Goal: Transaction & Acquisition: Purchase product/service

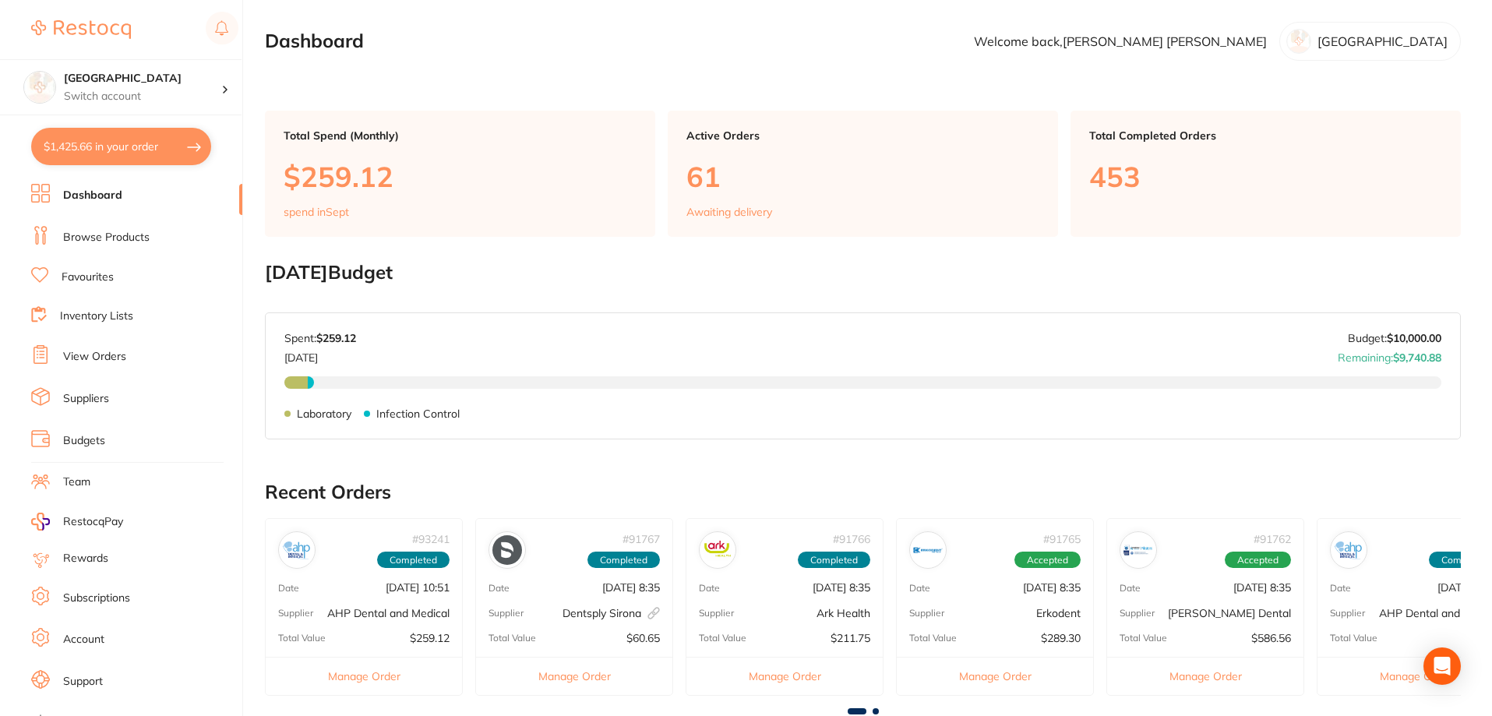
click at [114, 241] on link "Browse Products" at bounding box center [106, 238] width 86 height 16
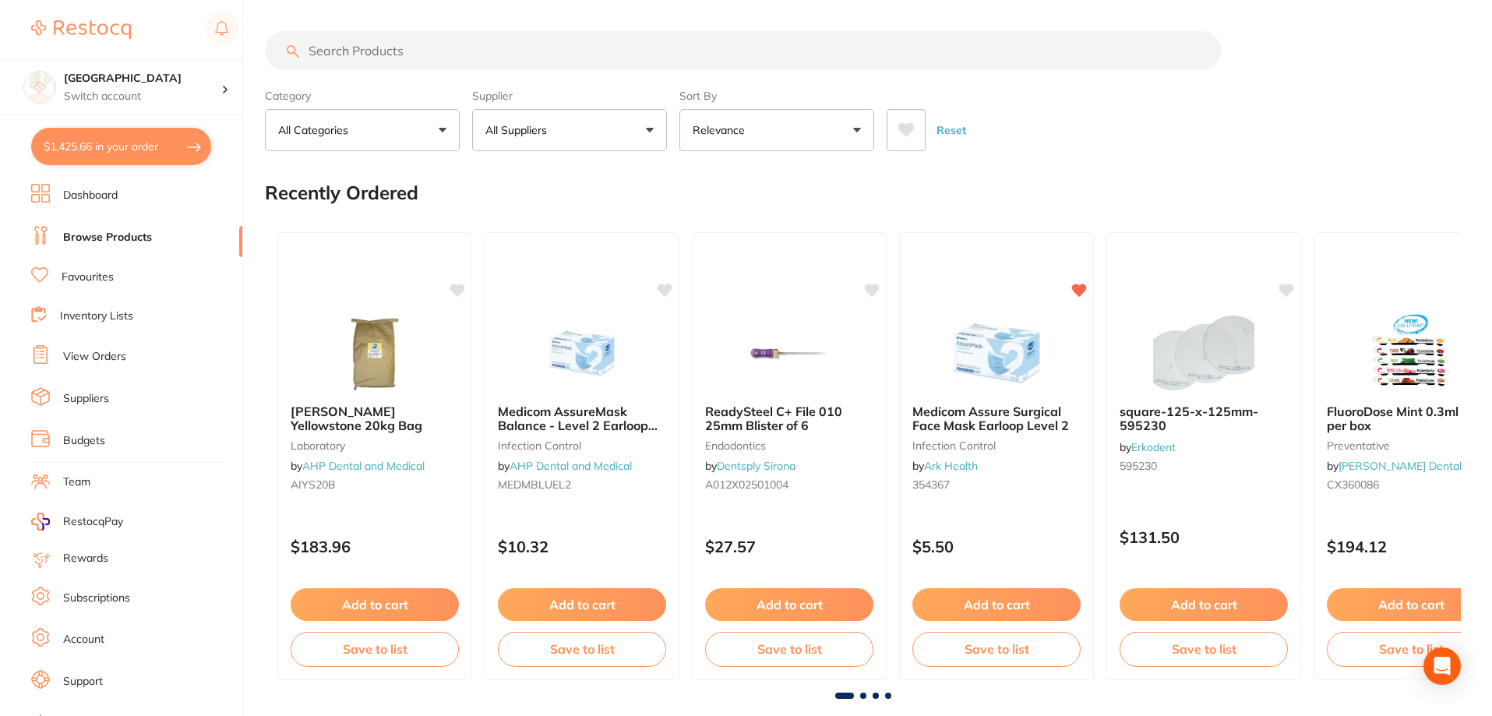
click at [336, 53] on input "search" at bounding box center [743, 50] width 956 height 39
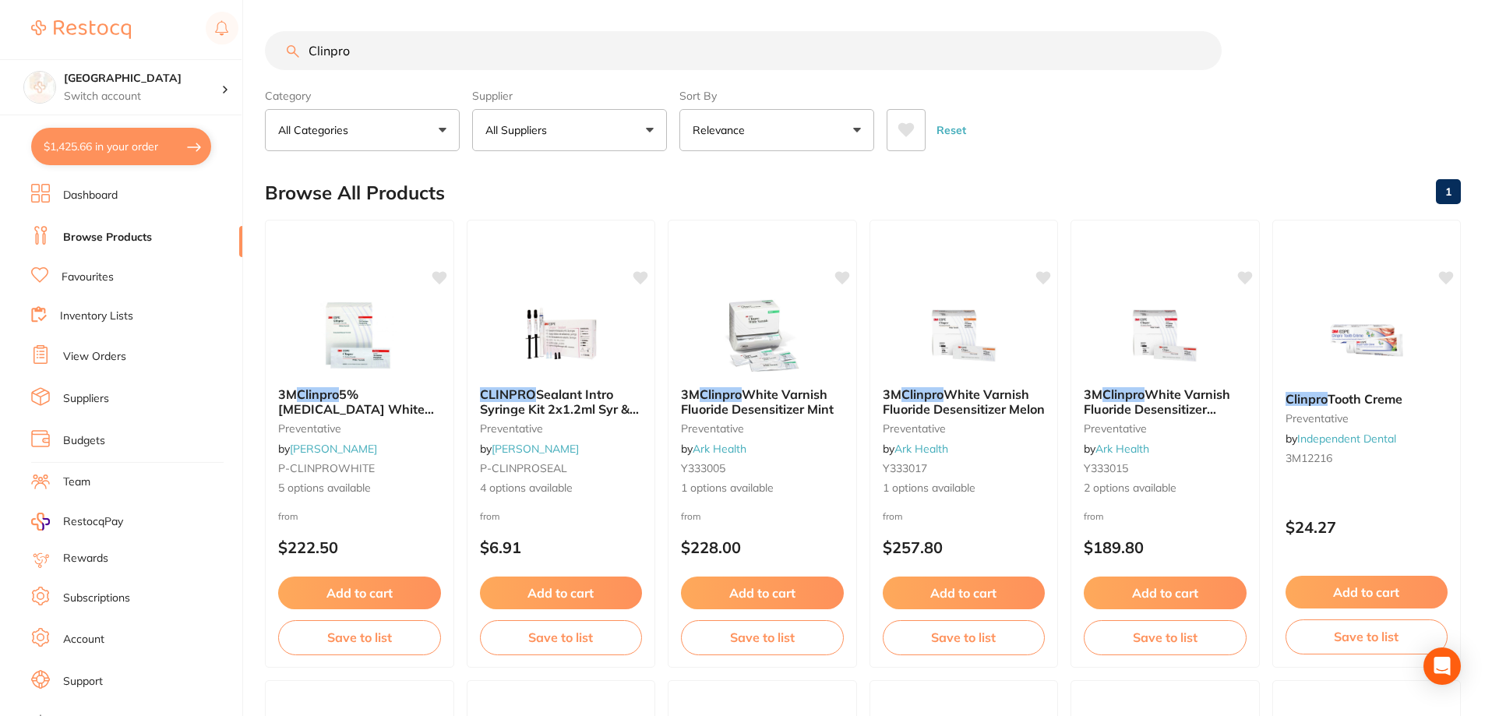
type input "Clinpro"
click at [913, 122] on icon at bounding box center [905, 130] width 17 height 16
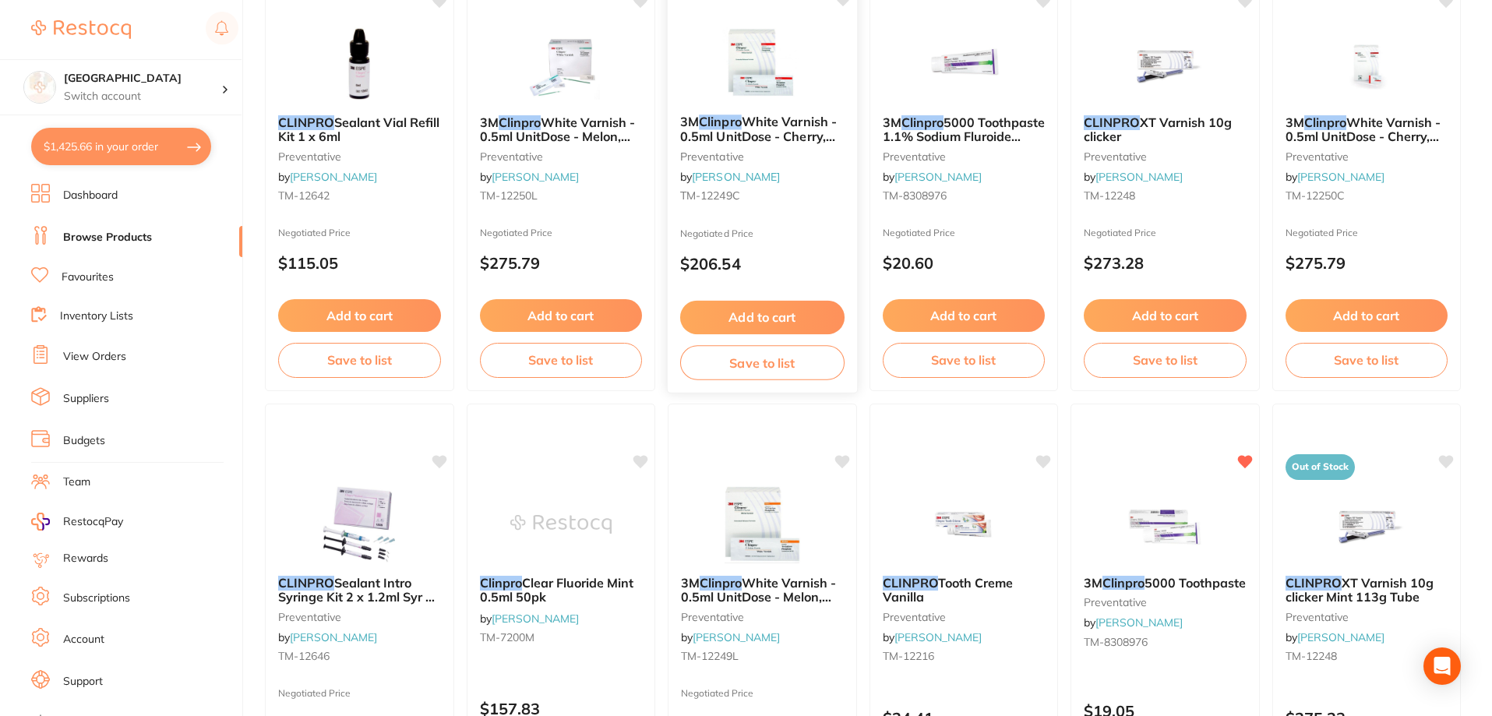
scroll to position [759, 0]
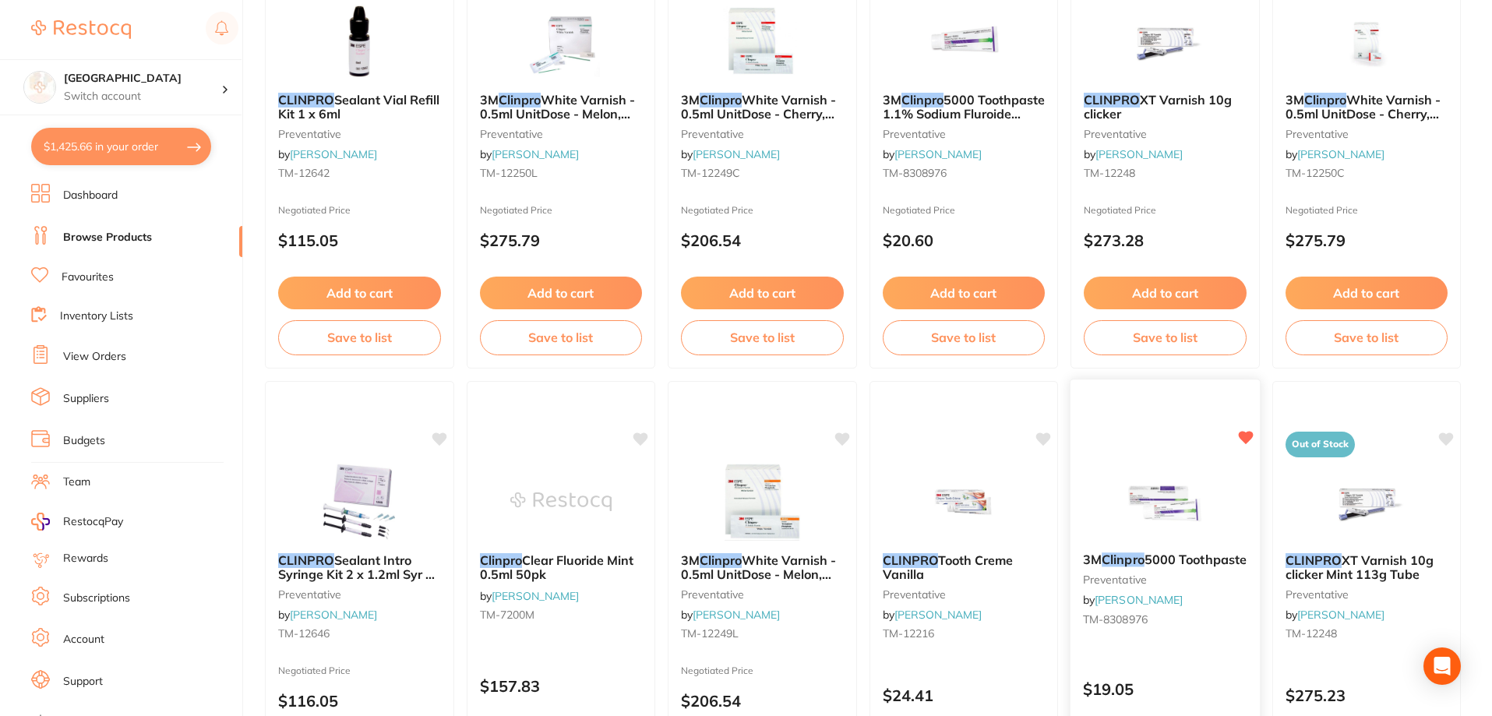
click at [1153, 516] on img at bounding box center [1165, 500] width 102 height 79
